Goal: Navigation & Orientation: Find specific page/section

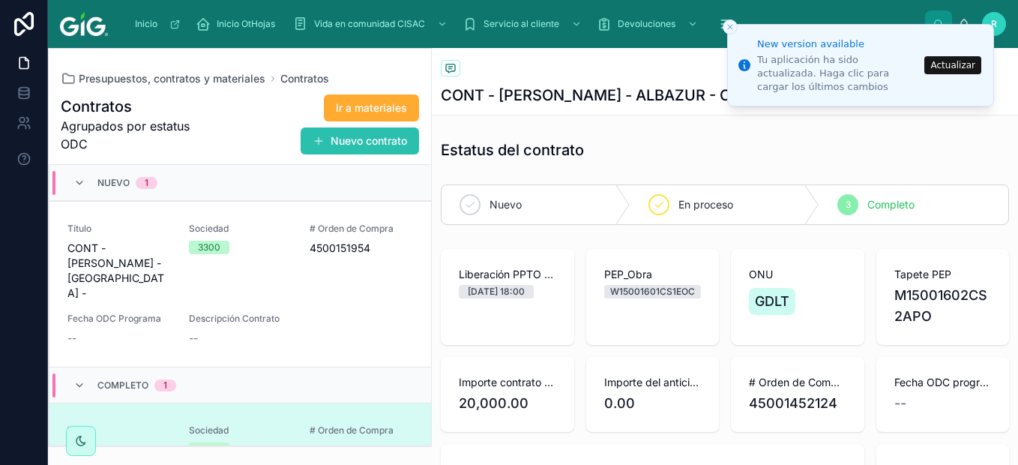
scroll to position [108, 0]
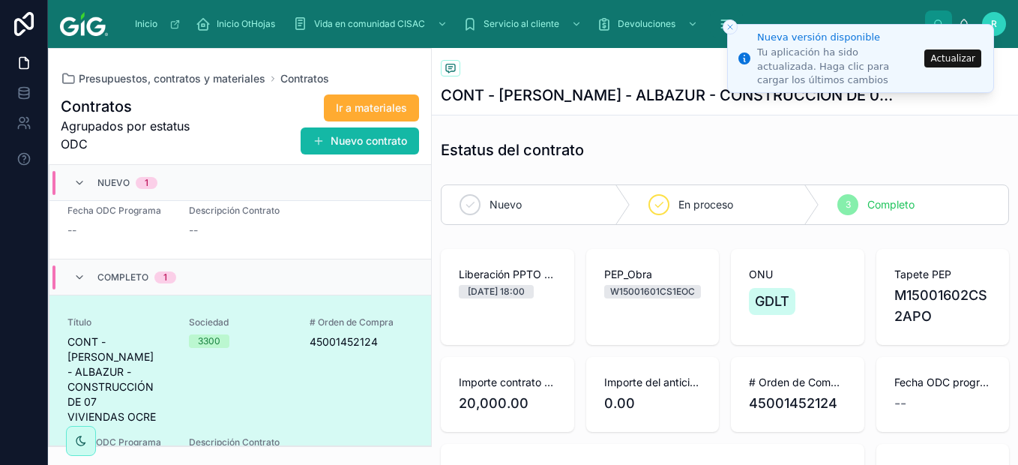
click at [952, 52] on button "Actualizar" at bounding box center [953, 58] width 57 height 18
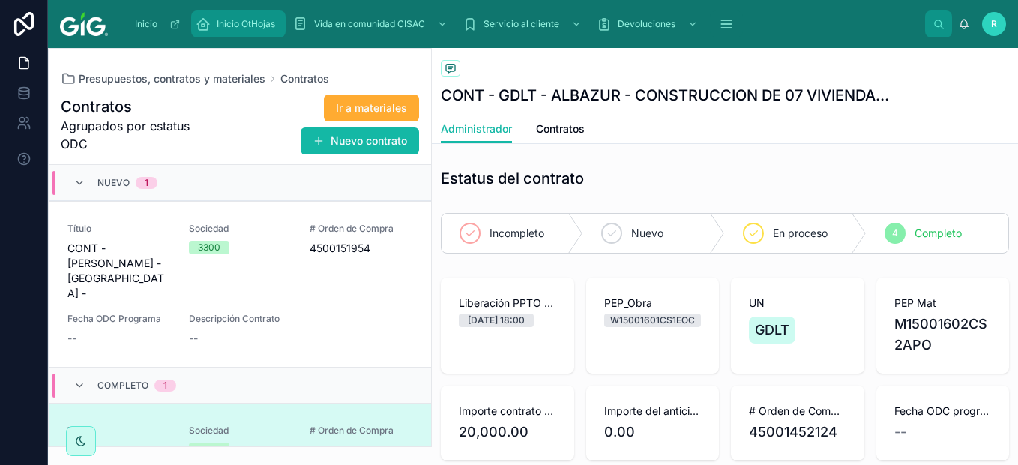
click at [213, 27] on div "Inicio OtHojas" at bounding box center [238, 24] width 85 height 24
